Goal: Download file/media

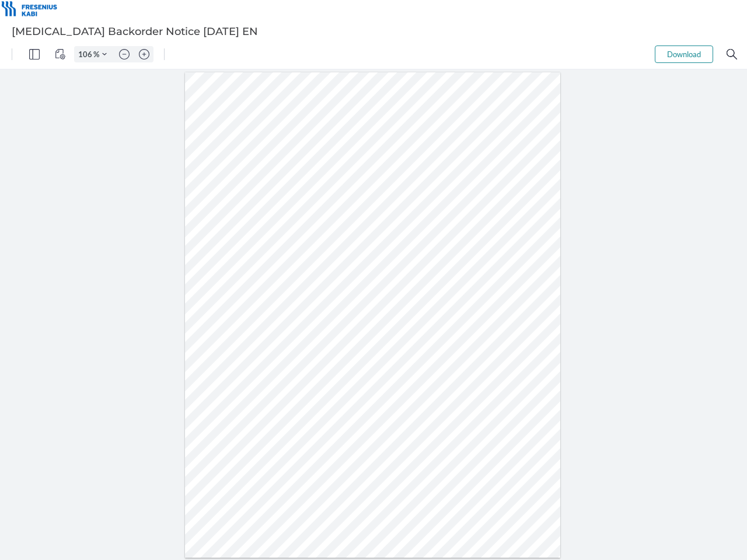
click at [34, 54] on img "Panel" at bounding box center [34, 54] width 11 height 11
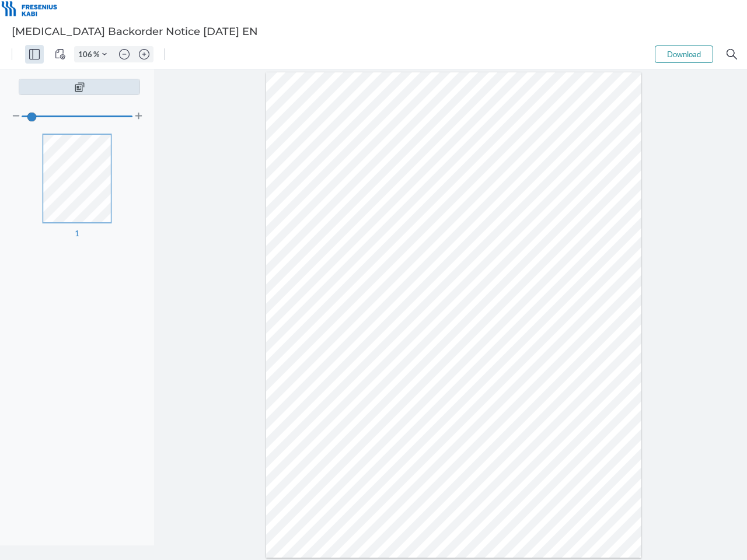
click at [60, 54] on img "View Controls" at bounding box center [60, 54] width 11 height 11
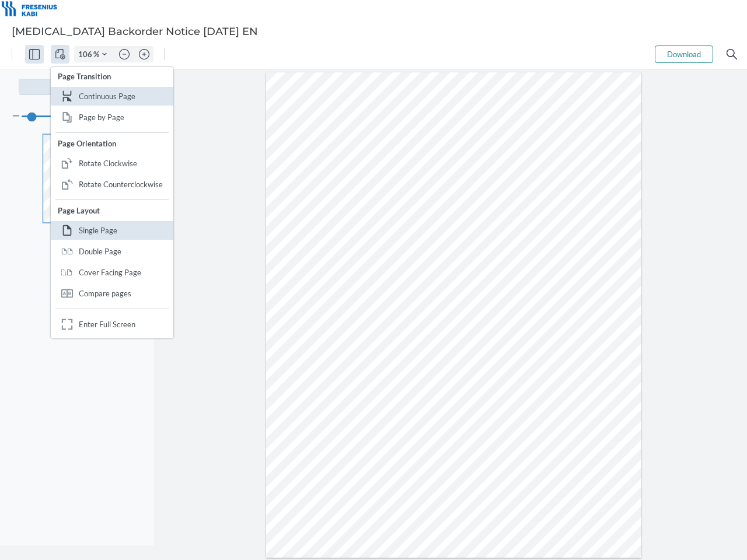
click at [87, 54] on input "106" at bounding box center [84, 54] width 19 height 11
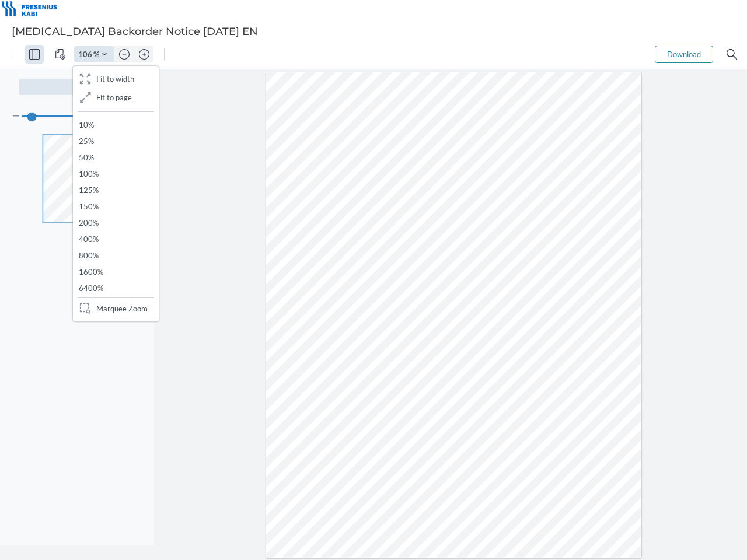
click at [105, 54] on img "Zoom Controls" at bounding box center [104, 54] width 5 height 5
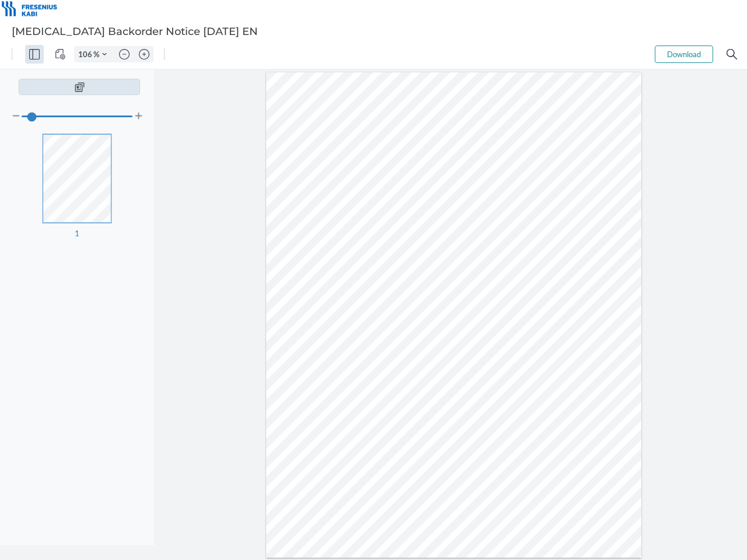
click at [124, 54] on img "Zoom out" at bounding box center [124, 54] width 11 height 11
click at [144, 54] on img "Zoom in" at bounding box center [144, 54] width 11 height 11
type input "106"
click at [684, 54] on button "Download" at bounding box center [684, 55] width 58 height 18
click at [732, 54] on img "Search" at bounding box center [732, 54] width 11 height 11
